Goal: Task Accomplishment & Management: Manage account settings

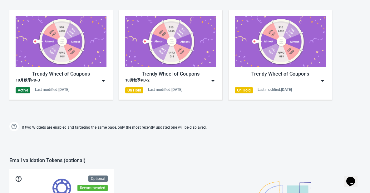
scroll to position [312, 0]
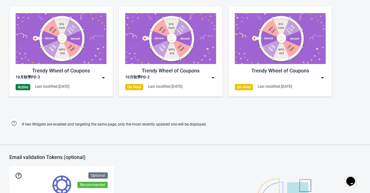
click at [101, 76] on img at bounding box center [103, 78] width 6 height 6
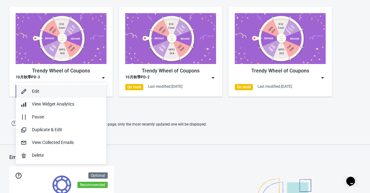
click at [68, 92] on div "Edit" at bounding box center [67, 91] width 70 height 7
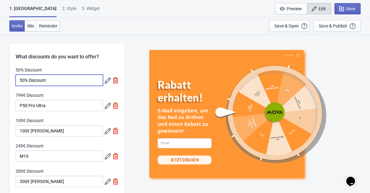
click at [67, 82] on input "50% Discount" at bounding box center [59, 80] width 87 height 11
click at [121, 17] on div "Invite Win Reminder Save & Open Open a Widget Preview of your site so that you …" at bounding box center [185, 25] width 370 height 17
click at [67, 82] on input "50% Discount" at bounding box center [59, 80] width 87 height 11
click at [61, 81] on input "50% Discount" at bounding box center [59, 80] width 87 height 11
paste input "Zubehör"
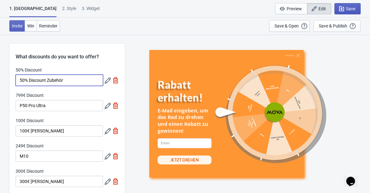
type input "50% Discount Zubehör"
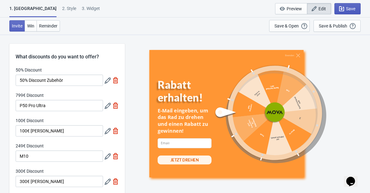
click at [344, 6] on icon "button" at bounding box center [342, 9] width 6 height 6
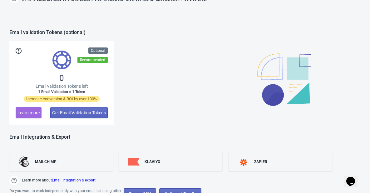
scroll to position [344, 0]
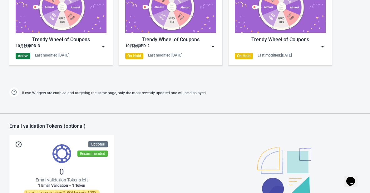
click at [105, 47] on img at bounding box center [103, 46] width 6 height 6
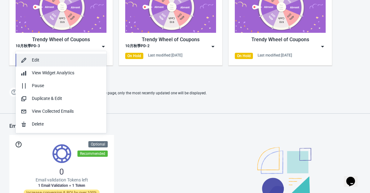
click at [57, 62] on div "Edit" at bounding box center [67, 60] width 70 height 7
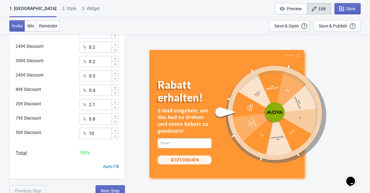
scroll to position [375, 0]
drag, startPoint x: 91, startPoint y: 132, endPoint x: 87, endPoint y: 132, distance: 4.1
click at [87, 132] on div "% 10" at bounding box center [98, 132] width 39 height 11
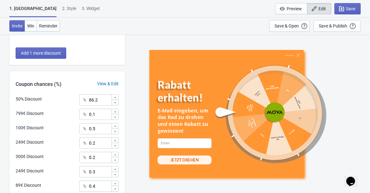
scroll to position [250, 0]
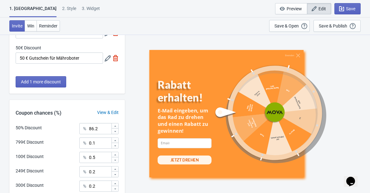
type input "20"
click at [92, 129] on input "86.2" at bounding box center [100, 128] width 22 height 11
type input "76.2"
click at [344, 5] on button "Save" at bounding box center [348, 8] width 26 height 11
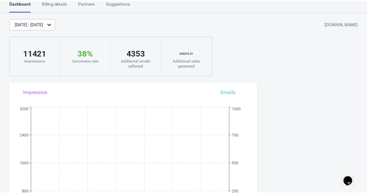
scroll to position [222, 0]
